Goal: Task Accomplishment & Management: Complete application form

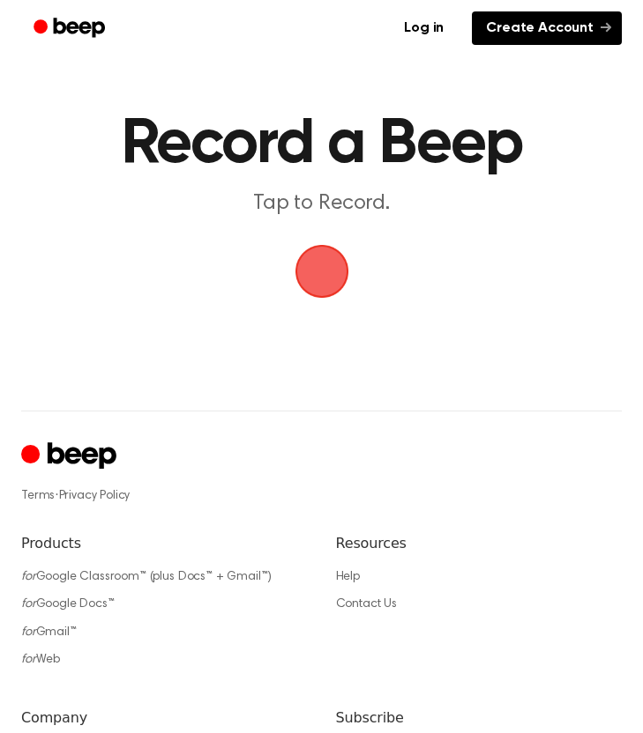
click at [513, 38] on link "Create Account" at bounding box center [547, 27] width 150 height 33
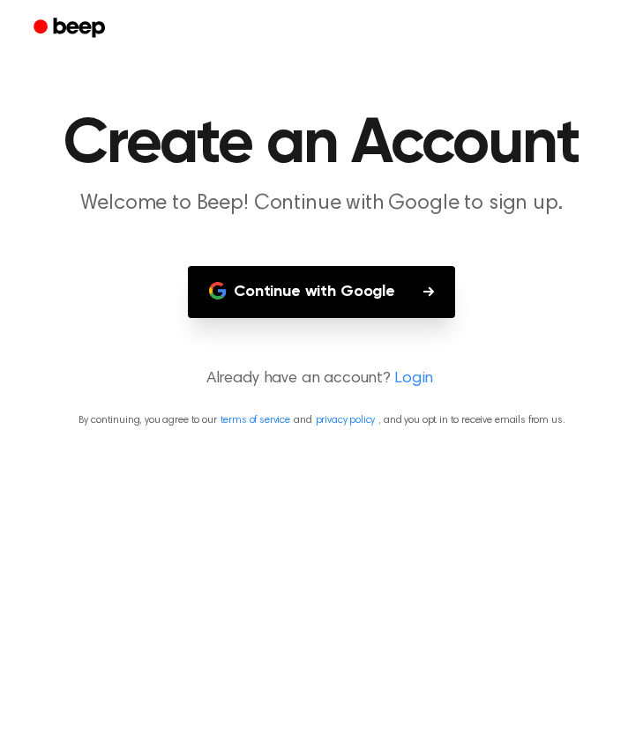
click at [347, 284] on button "Continue with Google" at bounding box center [321, 292] width 267 height 52
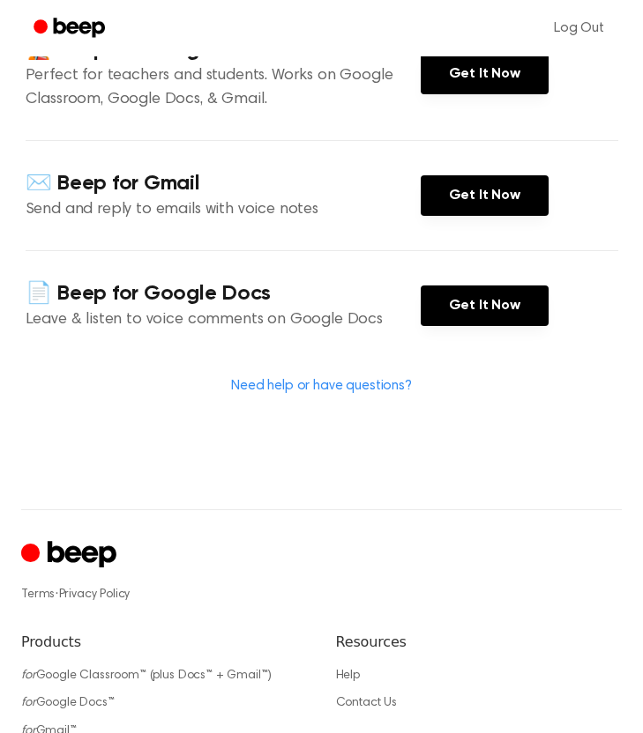
scroll to position [516, 0]
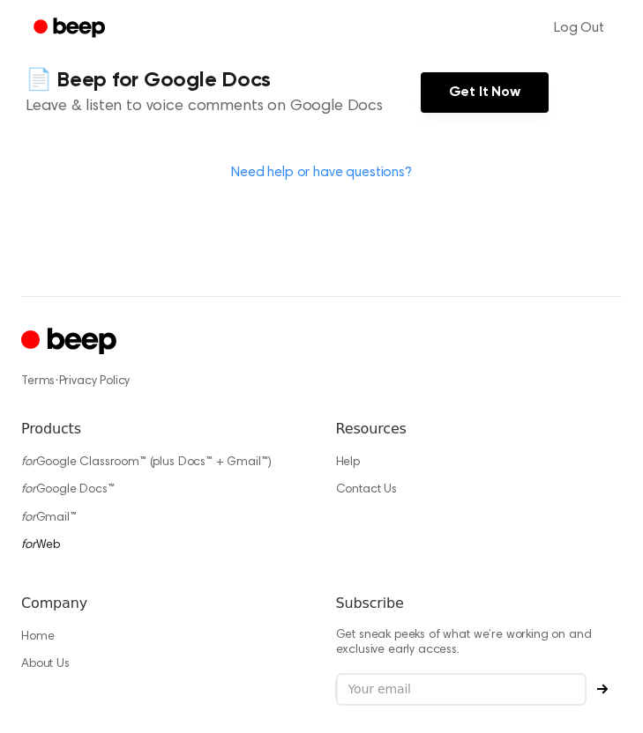
click at [31, 545] on icon "for" at bounding box center [28, 545] width 15 height 12
